Goal: Transaction & Acquisition: Purchase product/service

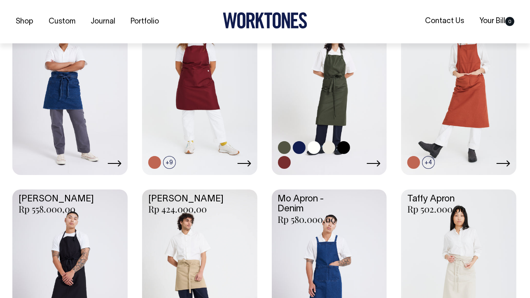
scroll to position [247, 0]
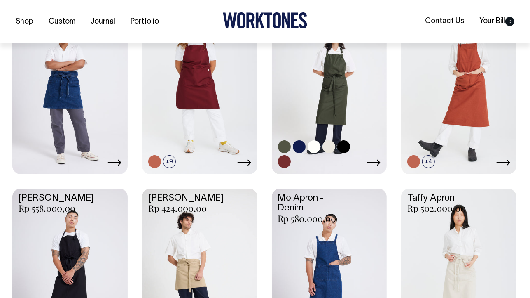
click at [340, 87] on link at bounding box center [329, 86] width 115 height 171
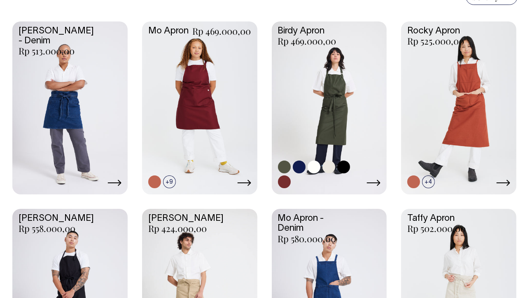
scroll to position [216, 0]
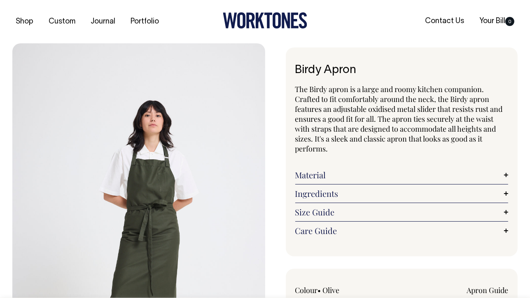
scroll to position [41, 0]
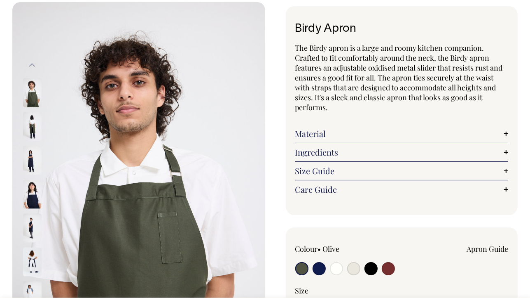
click at [30, 158] on img at bounding box center [32, 160] width 19 height 29
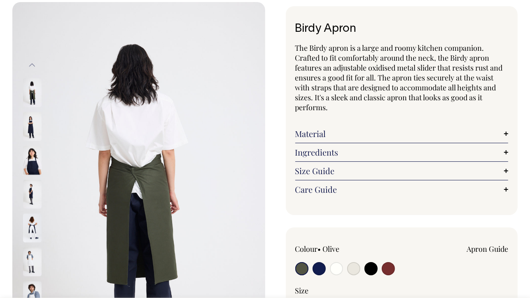
click at [35, 64] on button "Previous" at bounding box center [32, 65] width 12 height 19
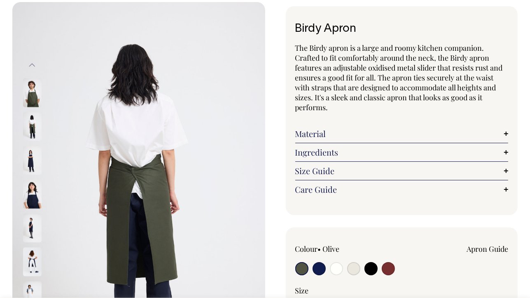
click at [35, 64] on button "Previous" at bounding box center [32, 65] width 12 height 19
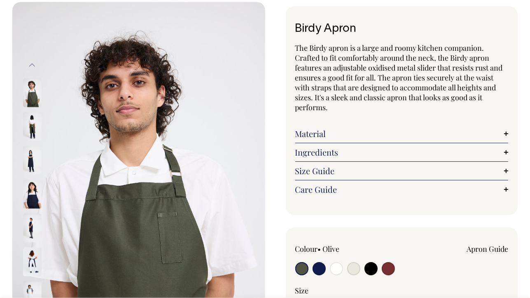
click at [33, 103] on img at bounding box center [32, 92] width 19 height 29
click at [34, 66] on button "Previous" at bounding box center [32, 65] width 12 height 19
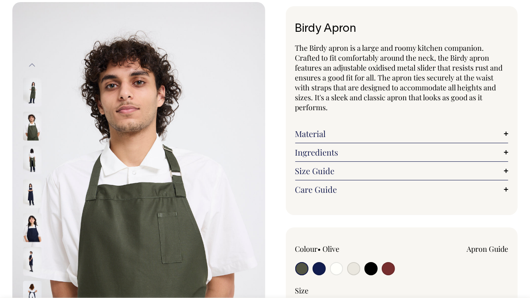
click at [34, 66] on button "Previous" at bounding box center [32, 65] width 12 height 19
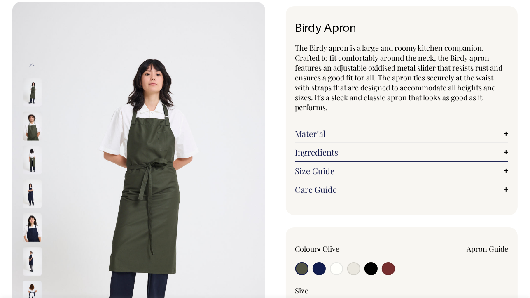
click at [32, 86] on img at bounding box center [32, 92] width 19 height 29
click at [155, 180] on img at bounding box center [138, 192] width 253 height 380
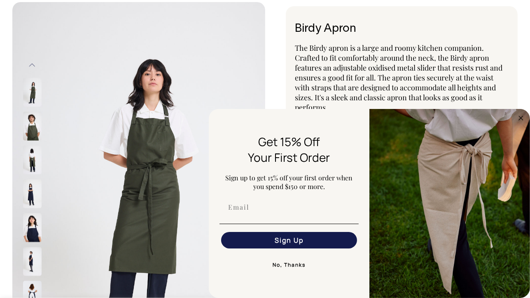
click at [31, 132] on img at bounding box center [32, 126] width 19 height 29
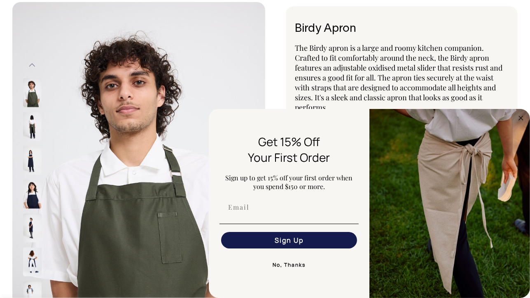
click at [275, 266] on button "No, Thanks" at bounding box center [289, 264] width 139 height 16
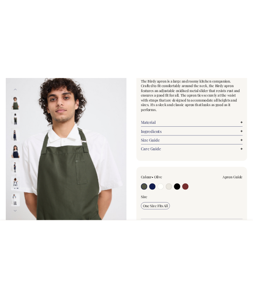
scroll to position [82, 0]
